Goal: Information Seeking & Learning: Learn about a topic

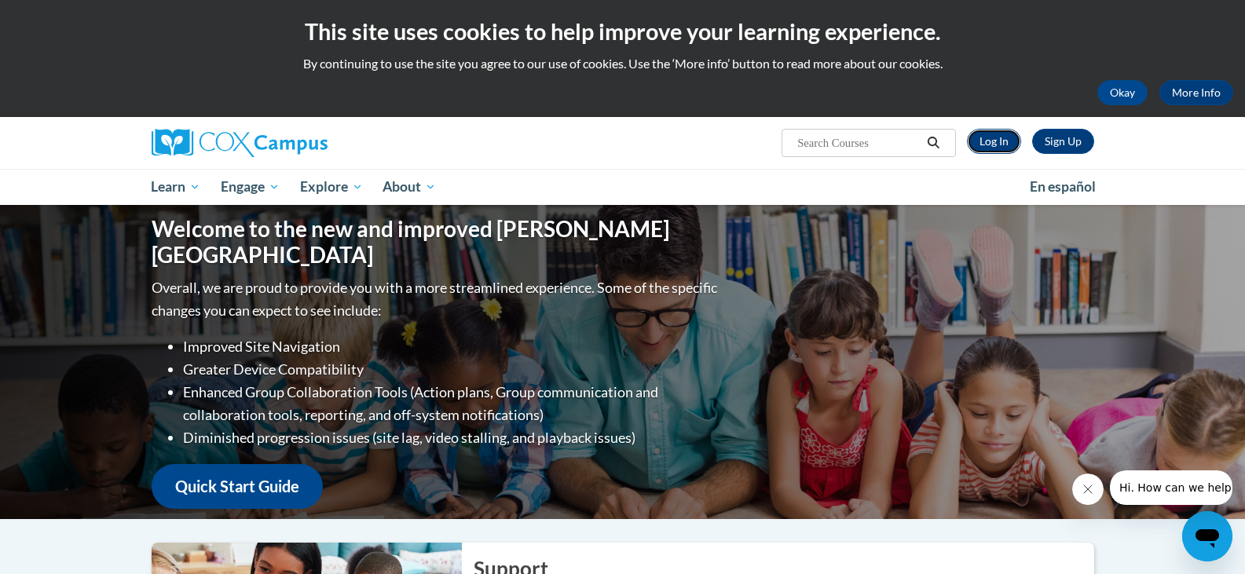
click at [993, 139] on link "Log In" at bounding box center [994, 141] width 54 height 25
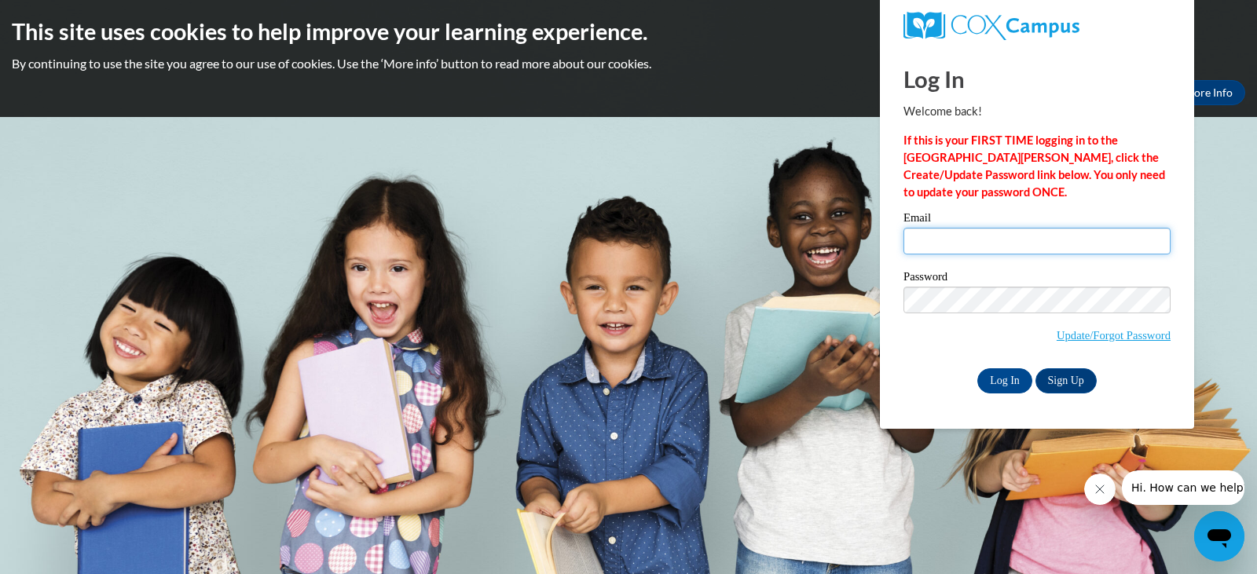
click at [924, 237] on input "Email" at bounding box center [1037, 241] width 267 height 27
type input "[EMAIL_ADDRESS][DOMAIN_NAME]"
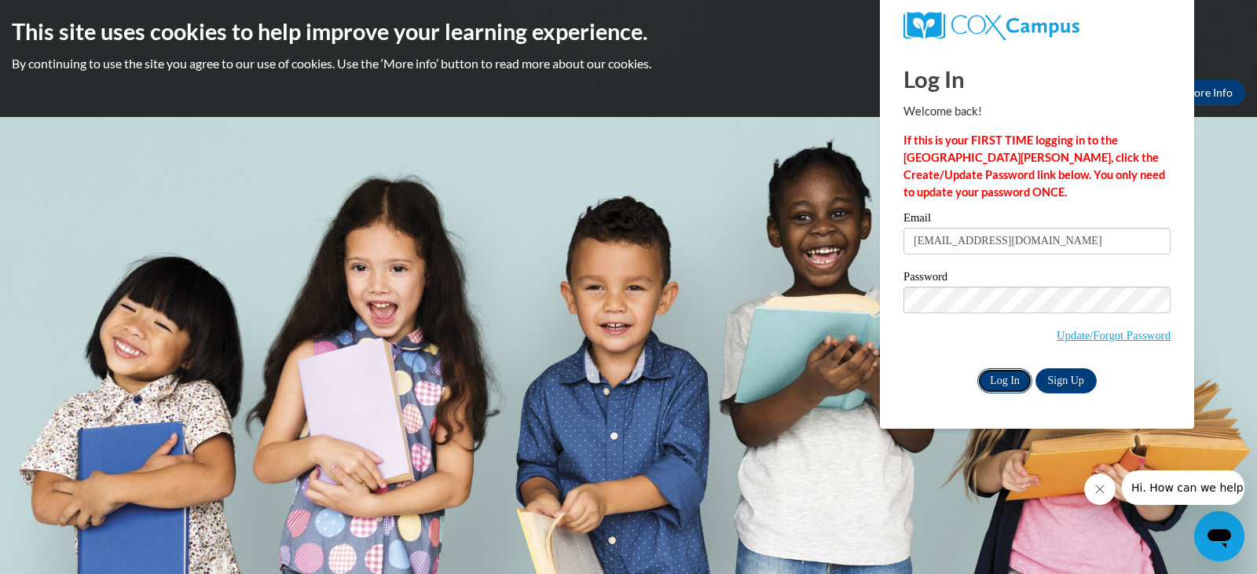
click at [1005, 383] on input "Log In" at bounding box center [1004, 381] width 55 height 25
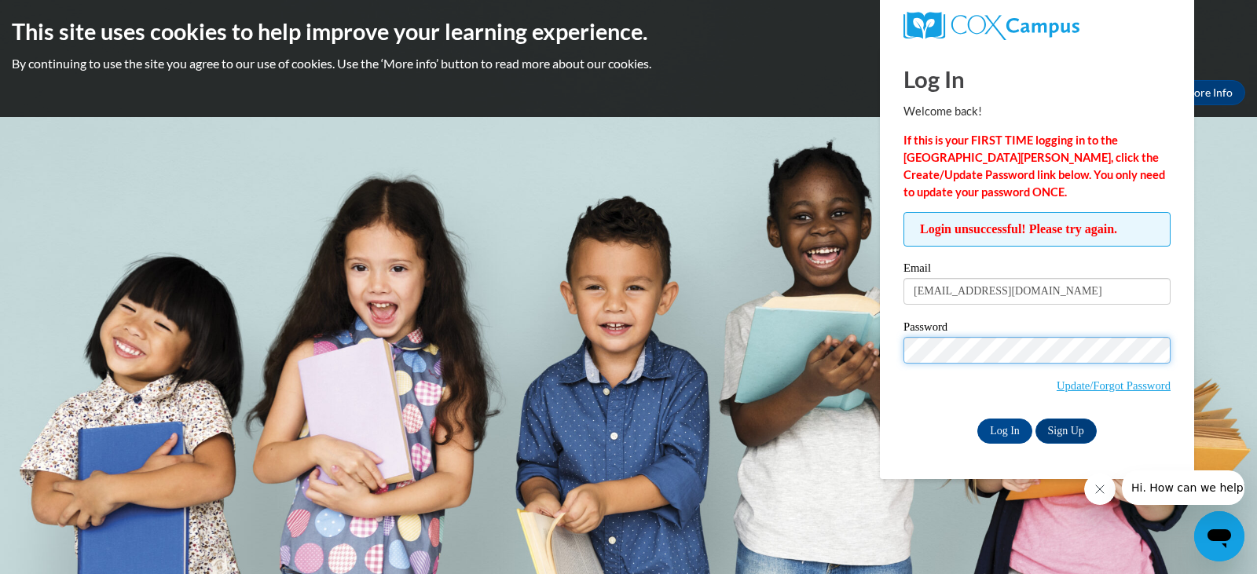
click at [977, 419] on input "Log In" at bounding box center [1004, 431] width 55 height 25
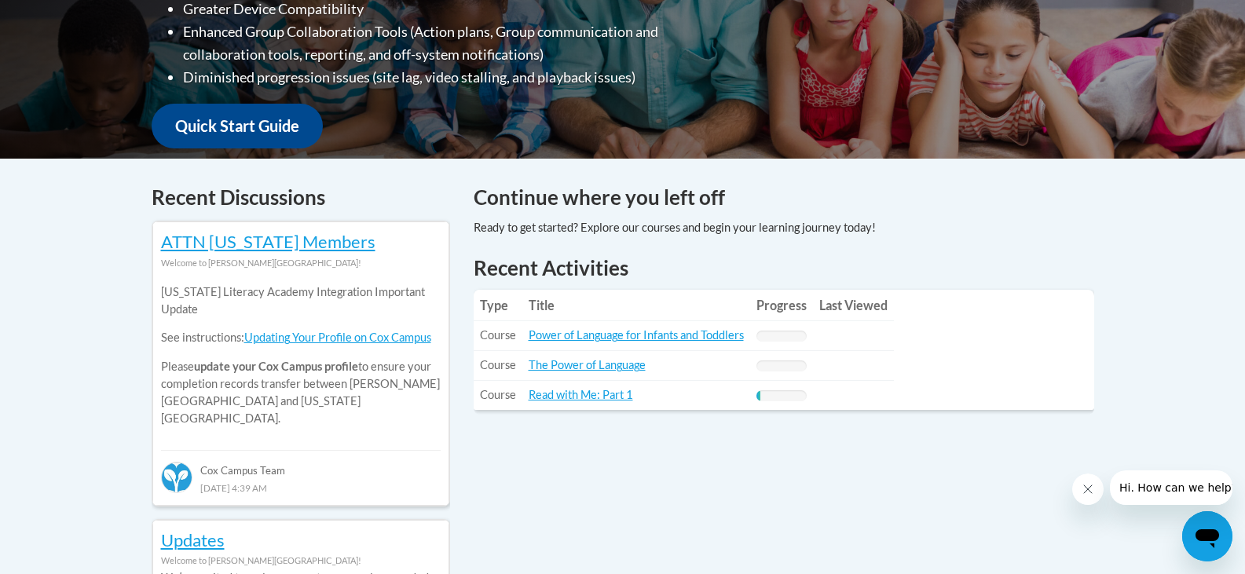
scroll to position [516, 0]
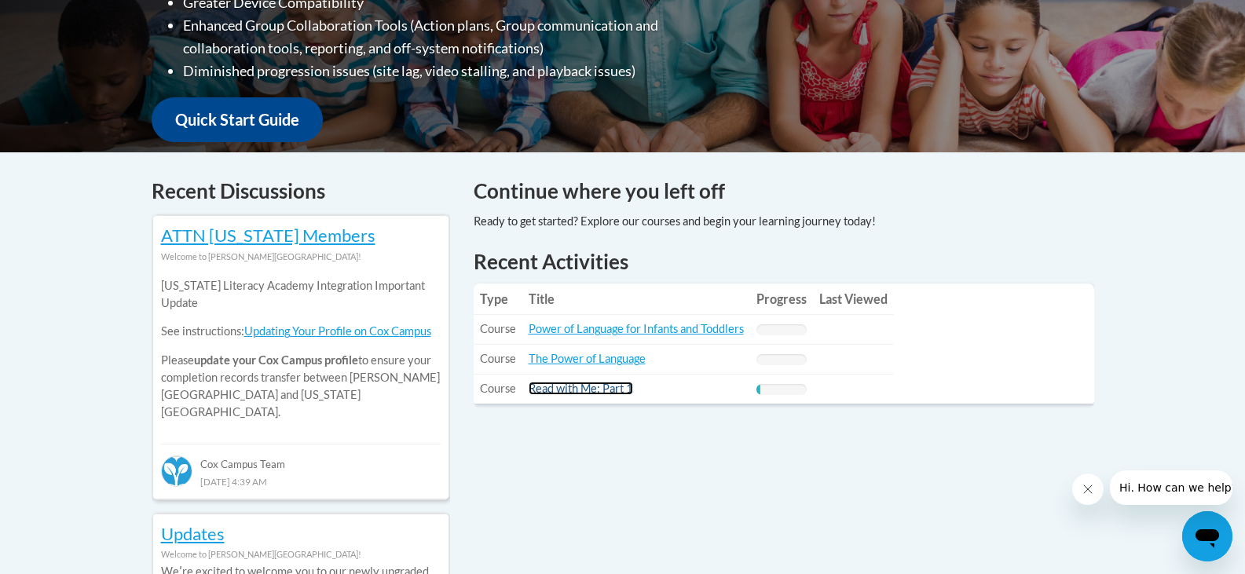
click at [562, 391] on link "Read with Me: Part 1" at bounding box center [581, 388] width 105 height 13
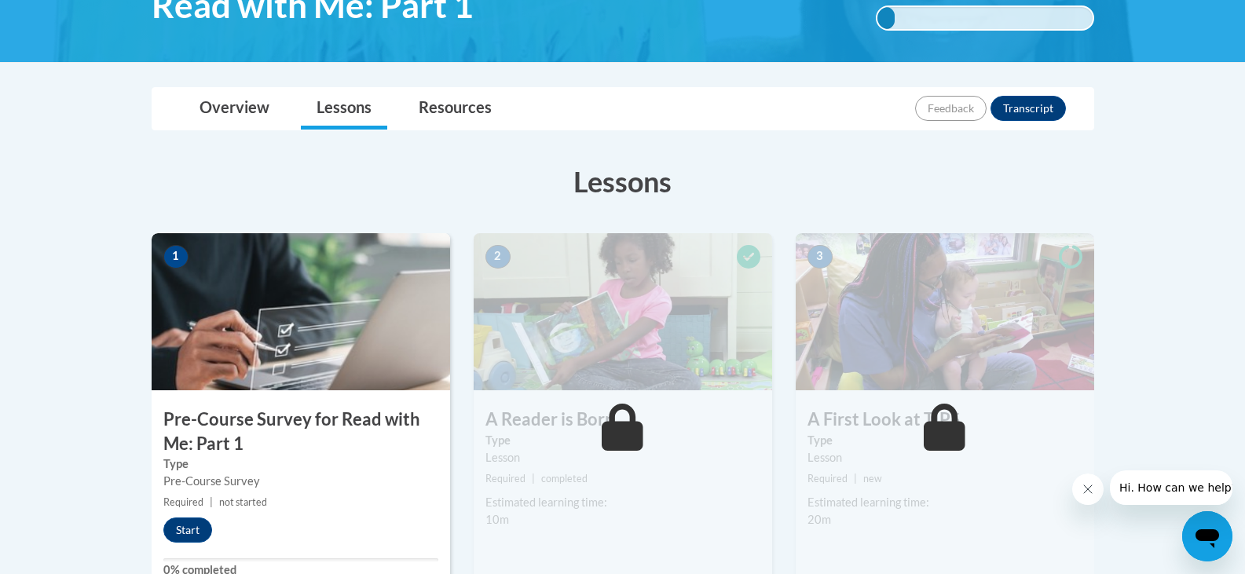
scroll to position [302, 0]
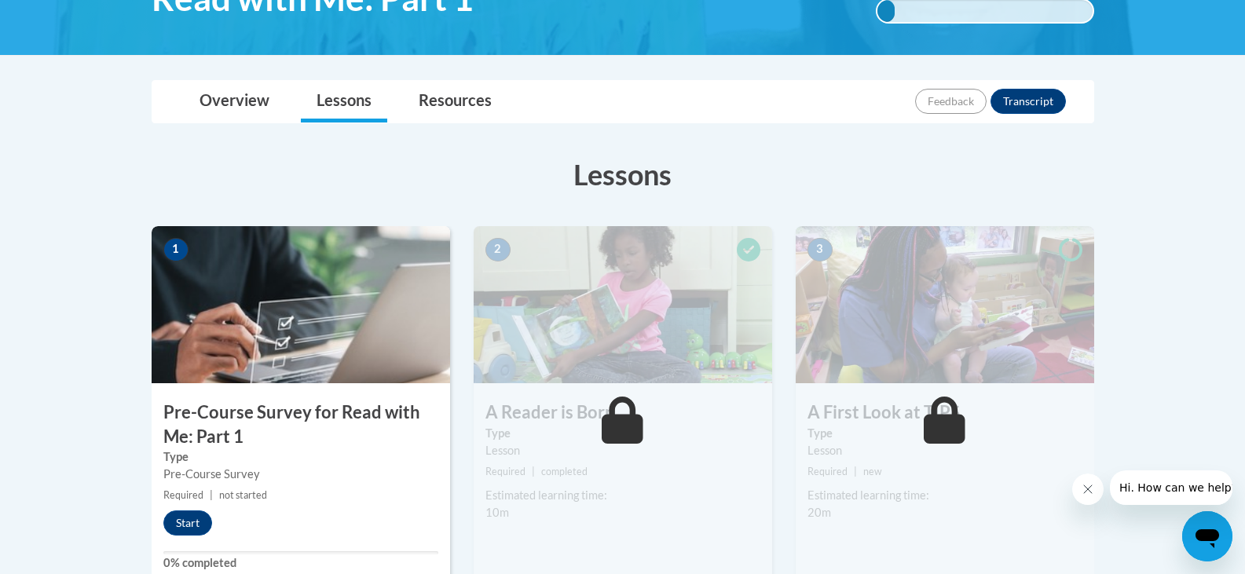
drag, startPoint x: 1253, startPoint y: 46, endPoint x: 1232, endPoint y: 116, distance: 73.8
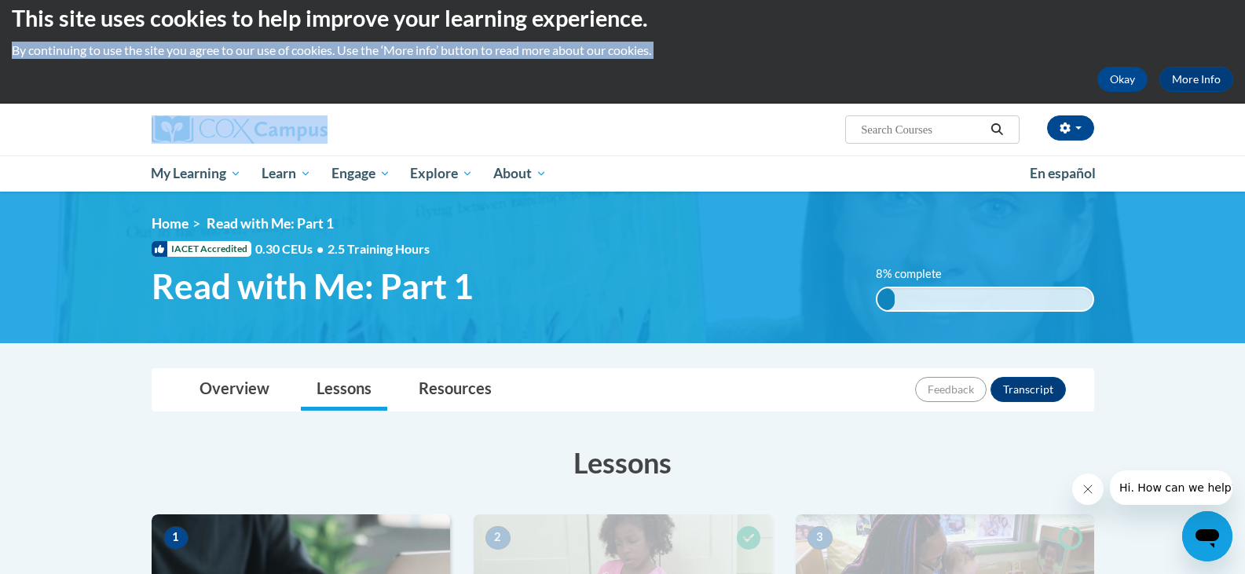
scroll to position [0, 0]
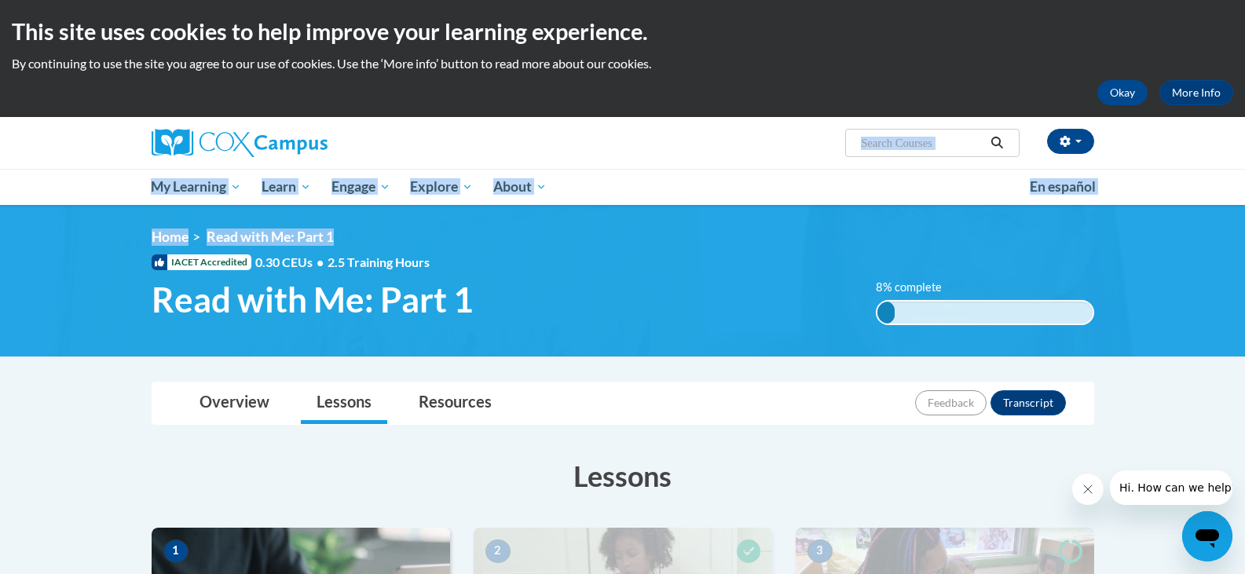
drag, startPoint x: 1238, startPoint y: 67, endPoint x: 1256, endPoint y: 317, distance: 250.6
click at [1245, 317] on html "This site uses cookies to help improve your learning experience. By continuing …" at bounding box center [622, 287] width 1245 height 574
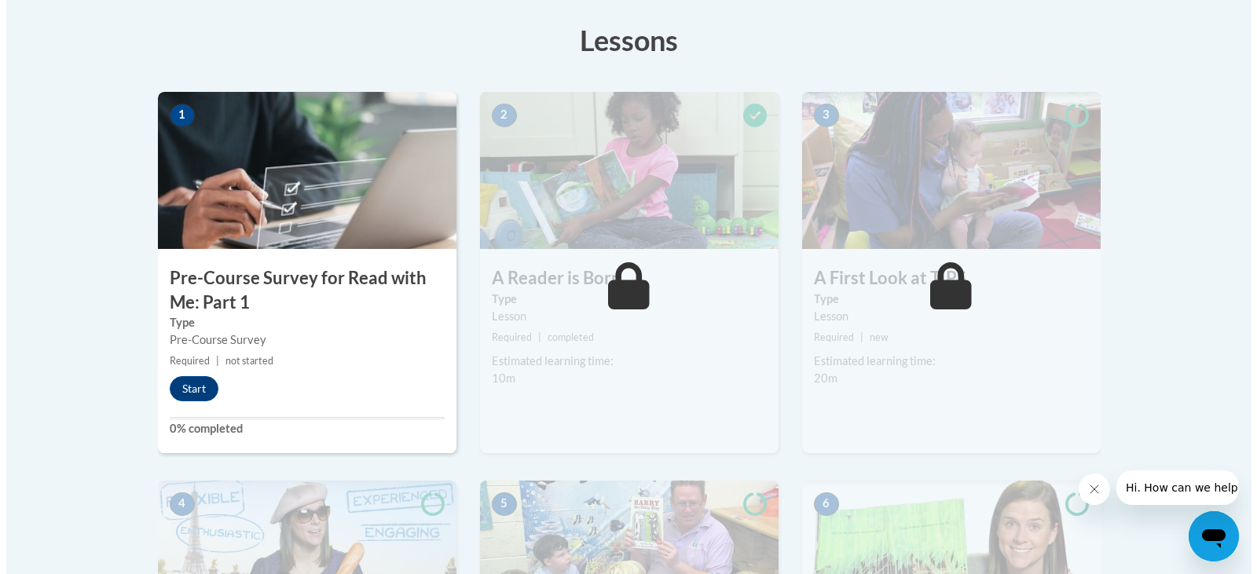
scroll to position [442, 0]
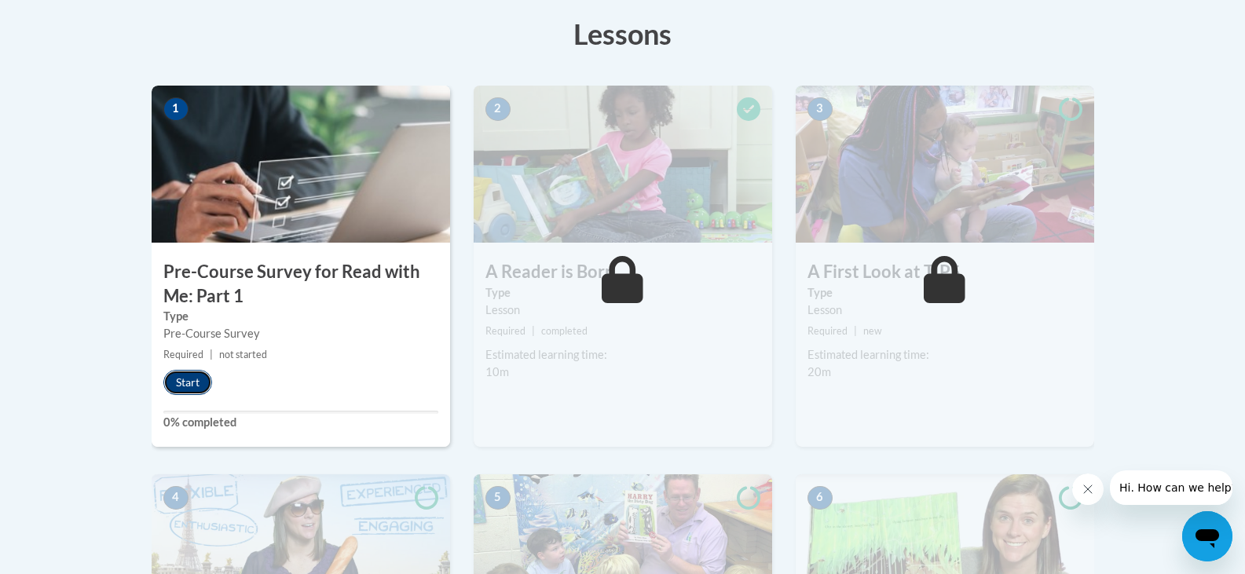
click at [193, 386] on button "Start" at bounding box center [187, 382] width 49 height 25
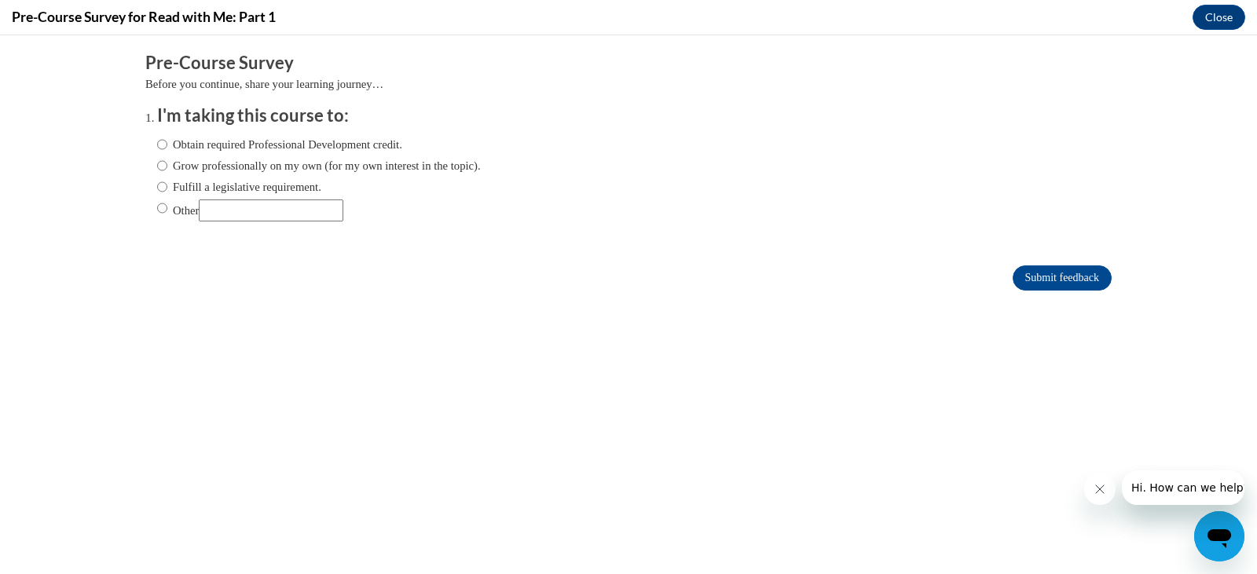
scroll to position [0, 0]
click at [157, 141] on input "Obtain required Professional Development credit." at bounding box center [162, 144] width 10 height 17
radio input "true"
click at [1067, 281] on input "Submit feedback" at bounding box center [1062, 278] width 99 height 25
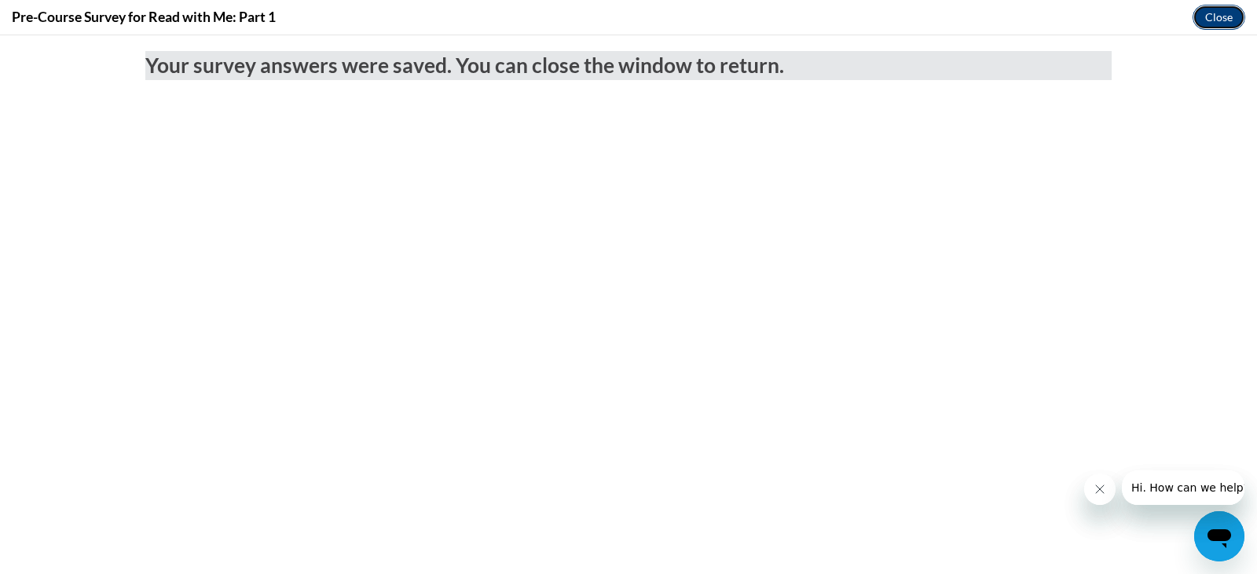
click at [1232, 11] on button "Close" at bounding box center [1219, 17] width 53 height 25
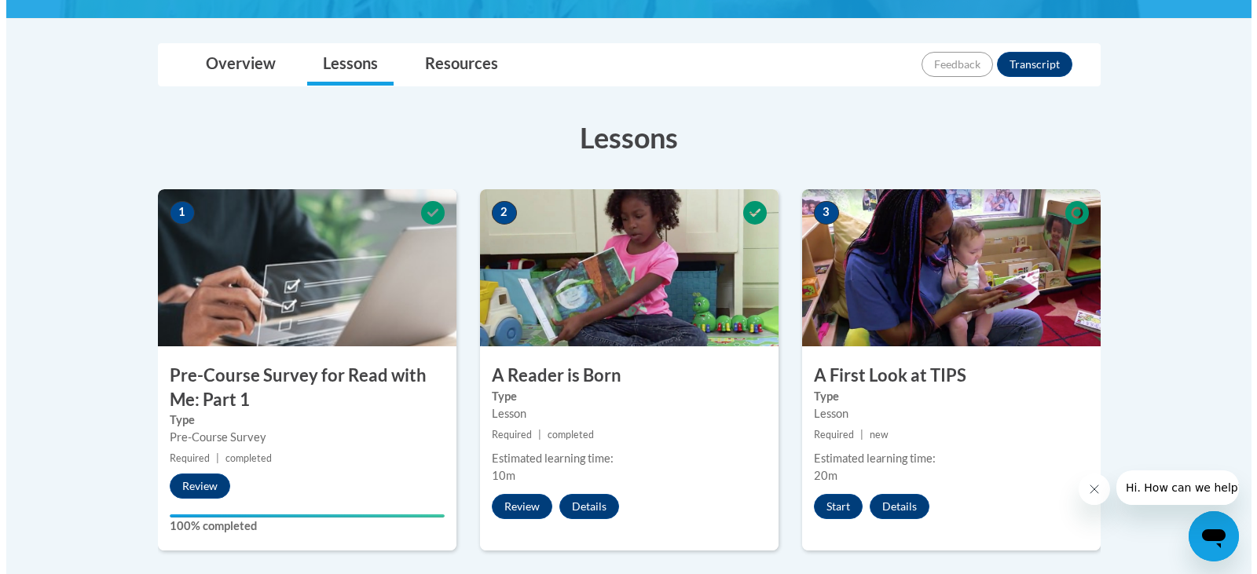
scroll to position [352, 0]
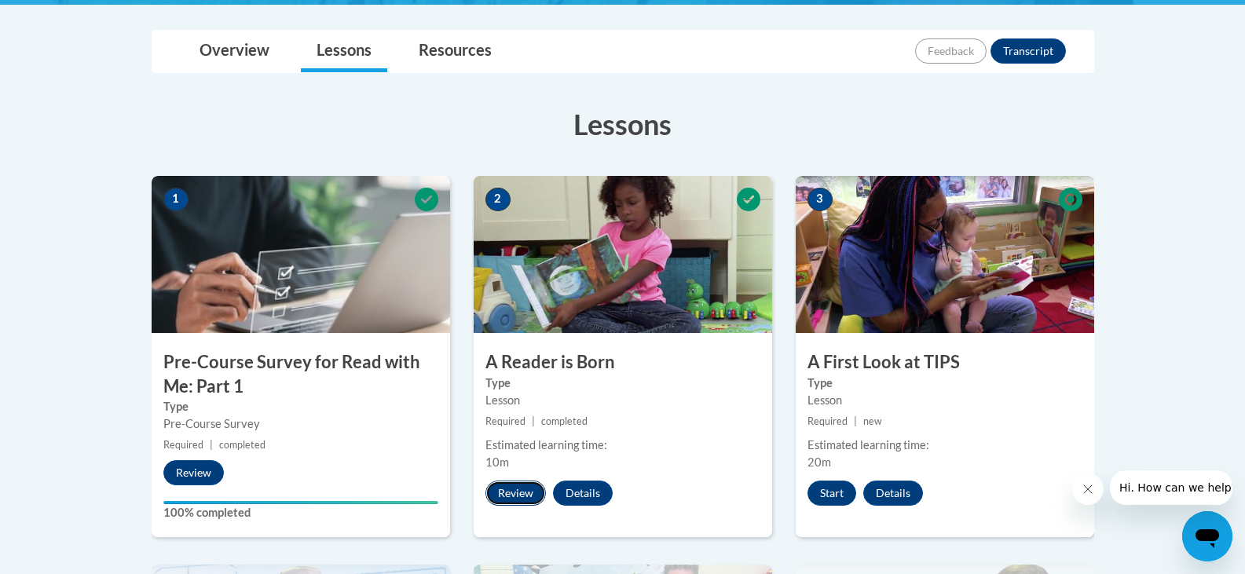
click at [527, 489] on button "Review" at bounding box center [516, 493] width 61 height 25
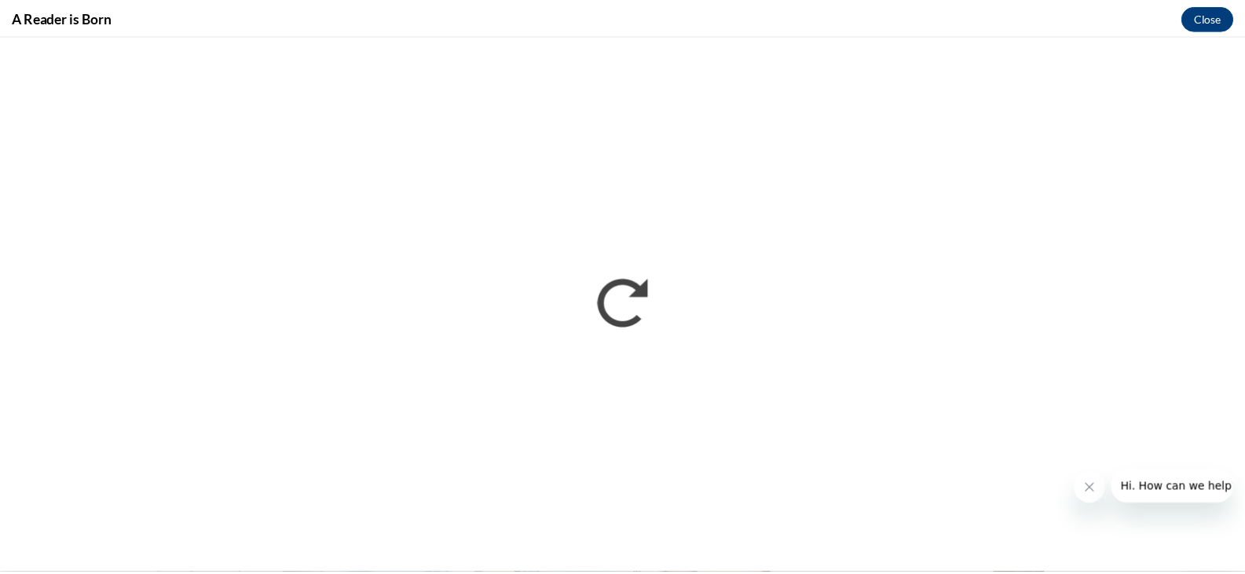
scroll to position [0, 0]
click at [1103, 490] on icon "Close message from company" at bounding box center [1099, 489] width 13 height 13
click at [1215, 19] on button "Close" at bounding box center [1219, 17] width 53 height 25
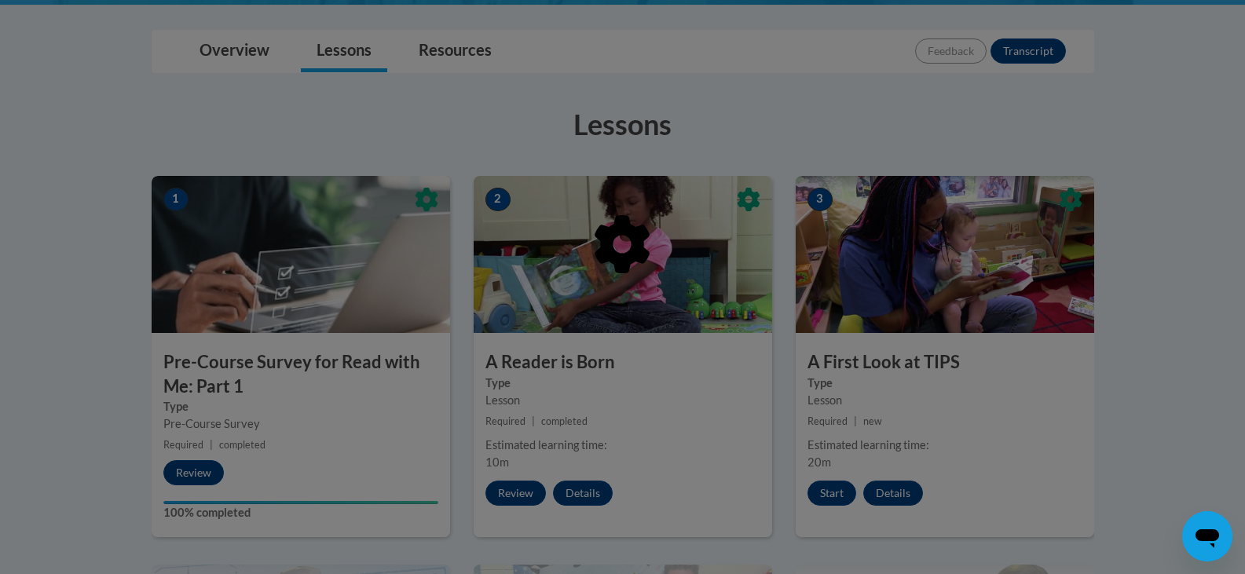
click at [1186, 160] on div at bounding box center [622, 287] width 1245 height 574
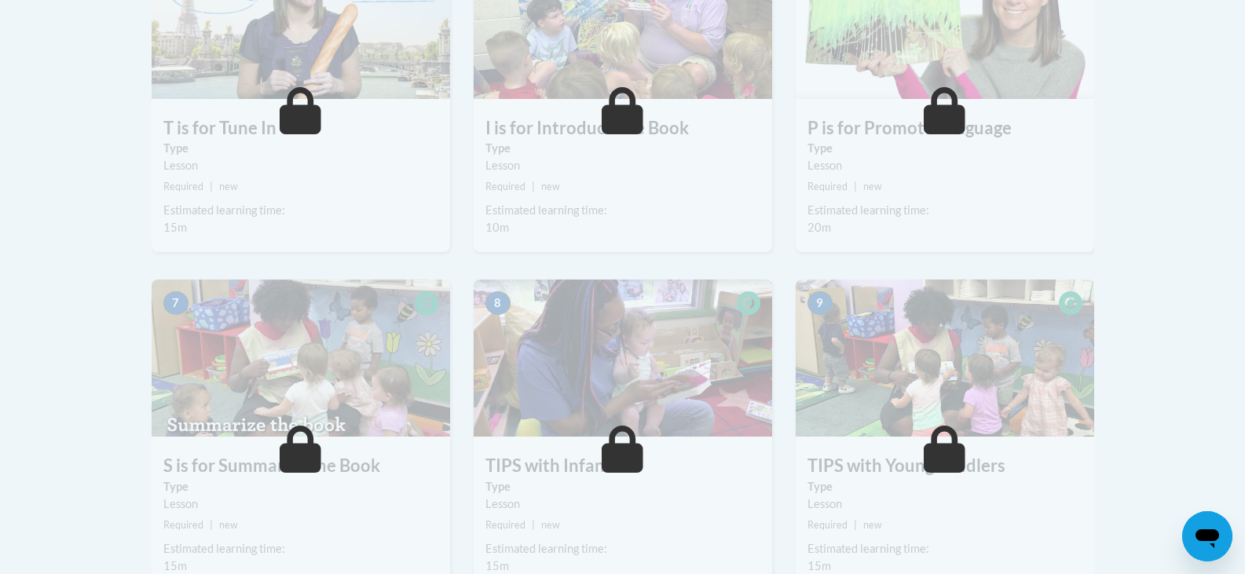
scroll to position [523, 0]
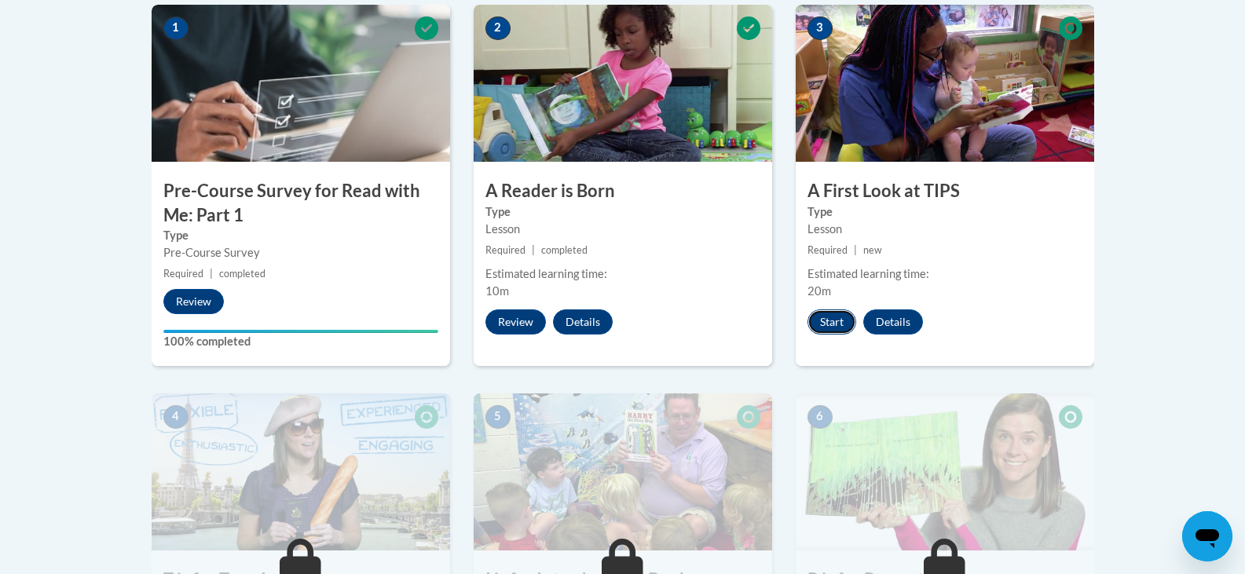
click at [837, 321] on button "Start" at bounding box center [832, 322] width 49 height 25
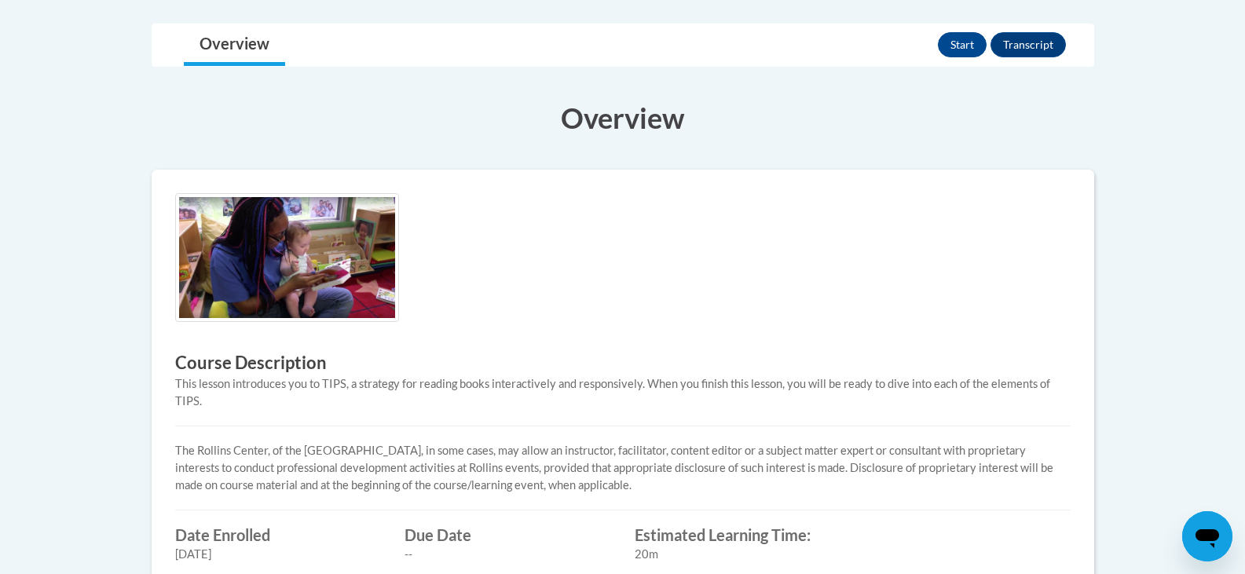
scroll to position [454, 0]
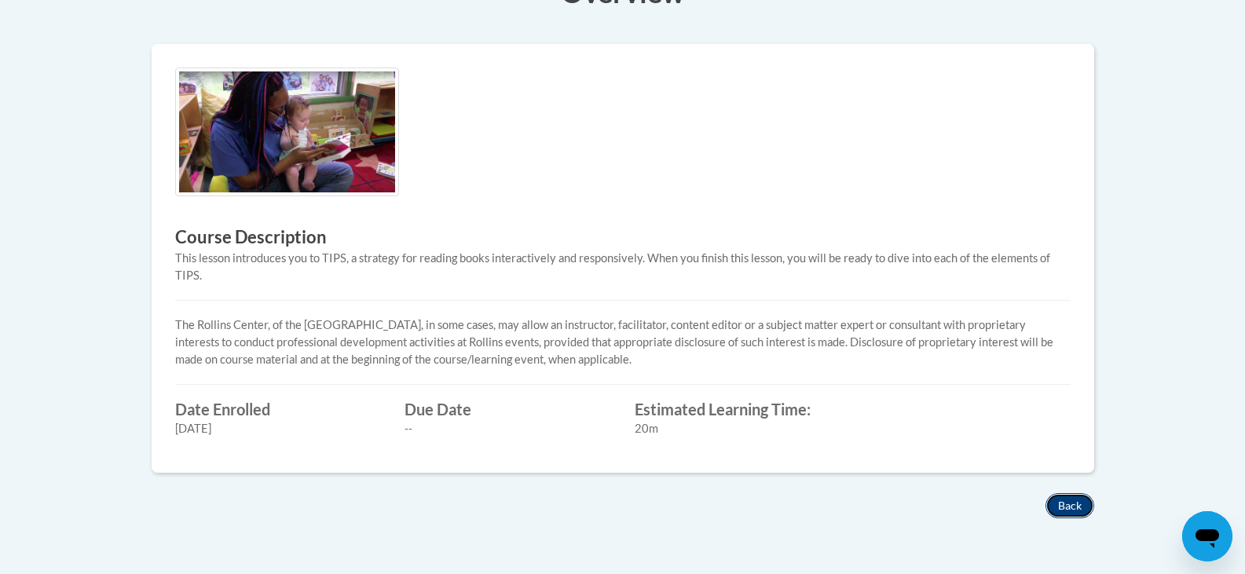
click at [1072, 507] on button "Back" at bounding box center [1070, 505] width 49 height 25
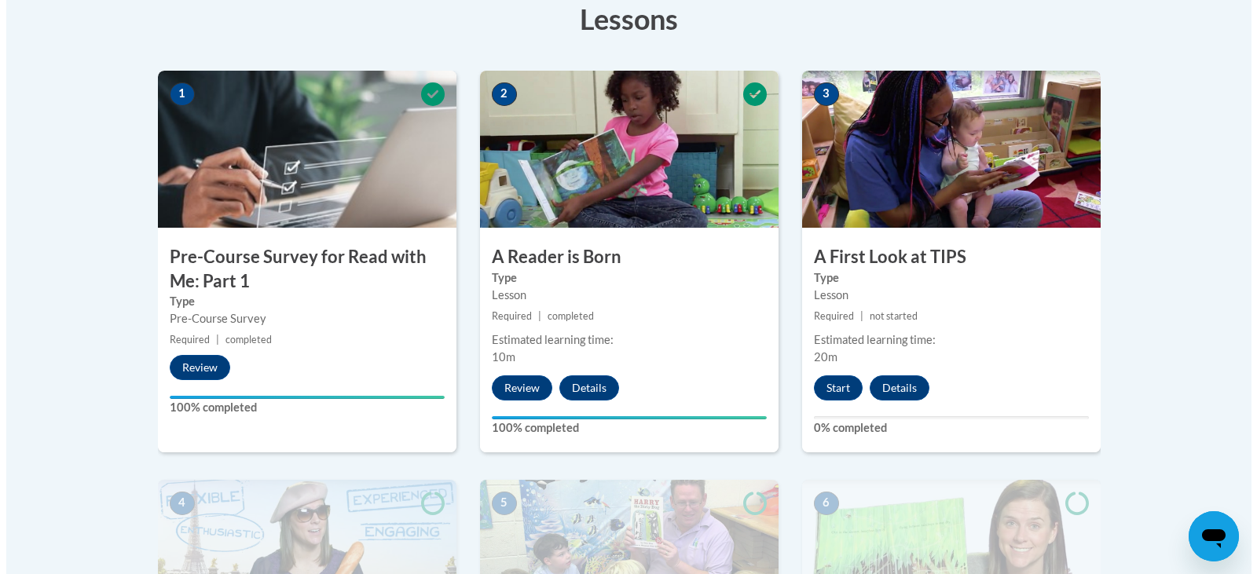
scroll to position [450, 0]
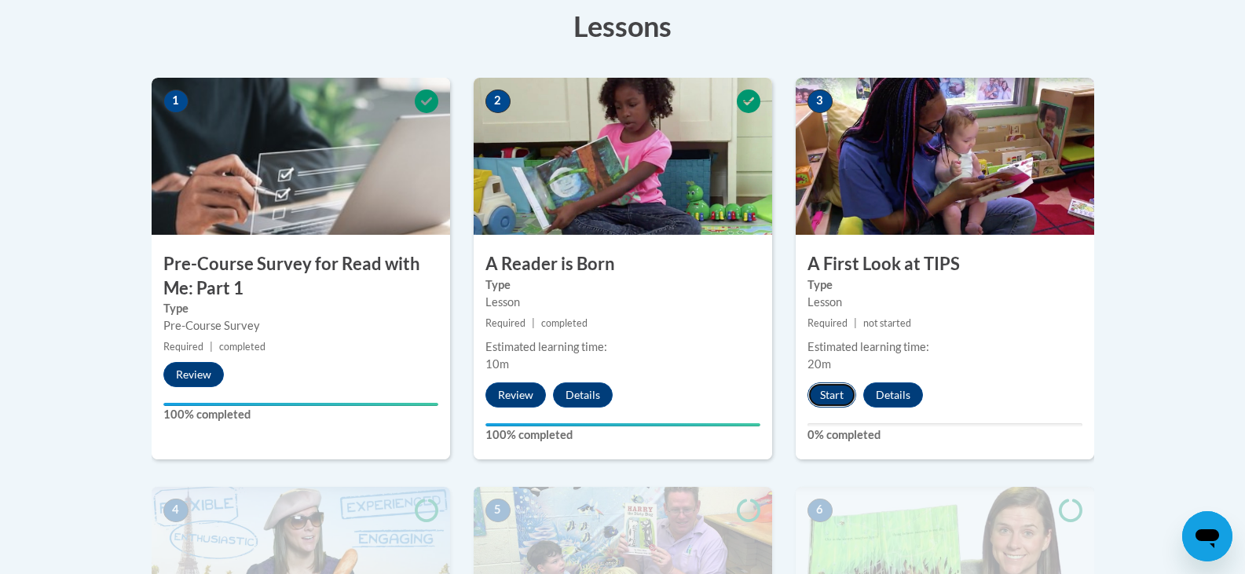
click at [839, 392] on button "Start" at bounding box center [832, 395] width 49 height 25
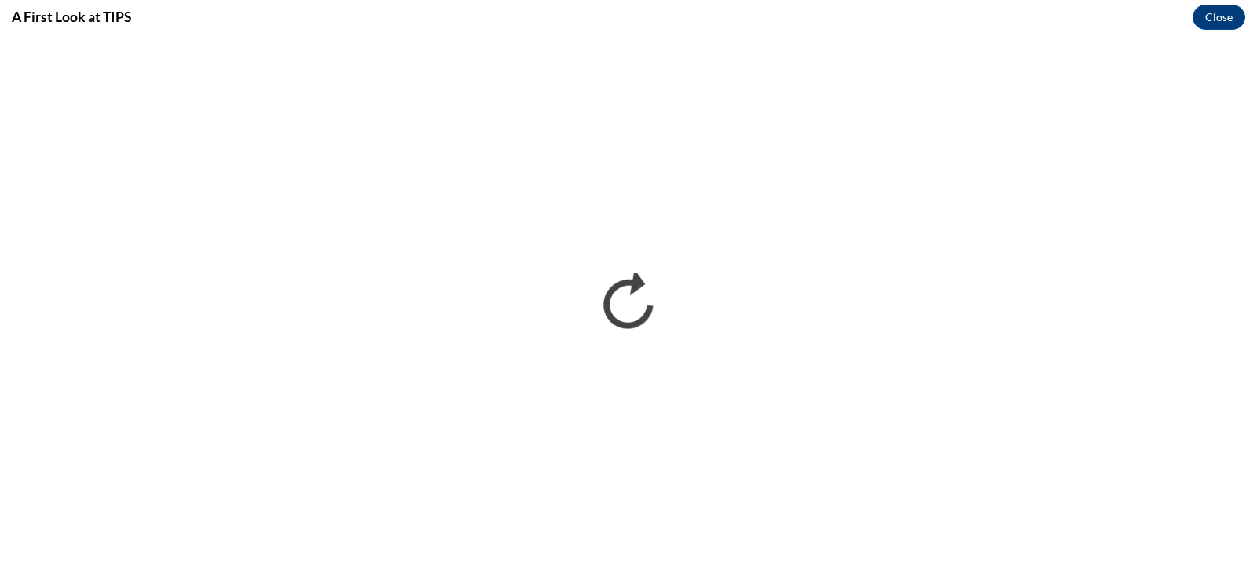
scroll to position [0, 0]
